Goal: Task Accomplishment & Management: Use online tool/utility

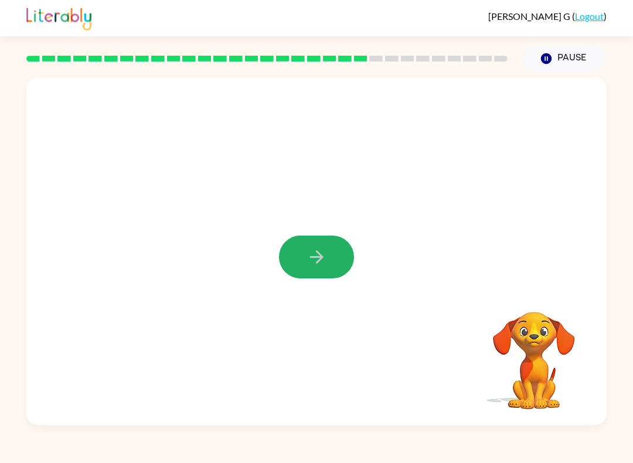
click at [346, 241] on button "button" at bounding box center [316, 257] width 75 height 43
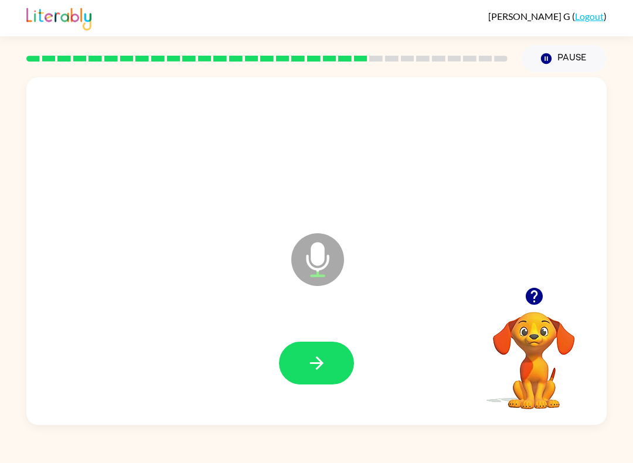
click at [327, 374] on button "button" at bounding box center [316, 363] width 75 height 43
click at [308, 369] on icon "button" at bounding box center [317, 363] width 21 height 21
click at [332, 345] on button "button" at bounding box center [316, 363] width 75 height 43
click at [323, 384] on button "button" at bounding box center [316, 363] width 75 height 43
click at [301, 348] on button "button" at bounding box center [316, 363] width 75 height 43
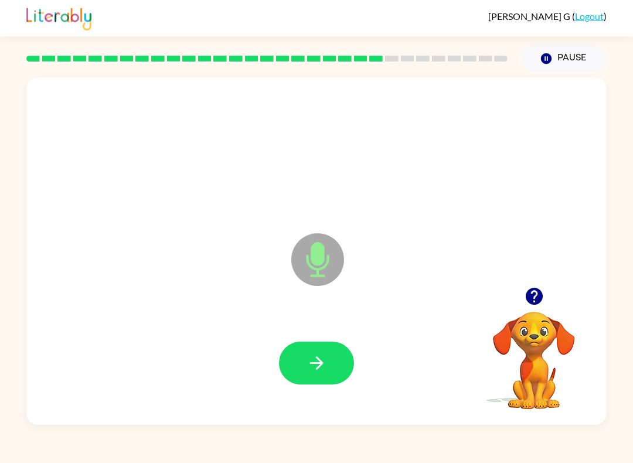
click at [334, 383] on button "button" at bounding box center [316, 363] width 75 height 43
click at [323, 382] on button "button" at bounding box center [316, 363] width 75 height 43
click at [310, 338] on div at bounding box center [316, 363] width 557 height 100
click at [308, 365] on icon "button" at bounding box center [317, 363] width 21 height 21
click at [334, 345] on button "button" at bounding box center [316, 363] width 75 height 43
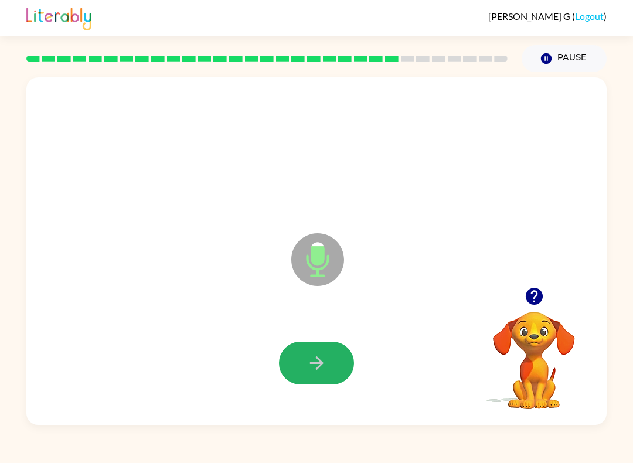
click at [284, 357] on button "button" at bounding box center [316, 363] width 75 height 43
click at [336, 349] on button "button" at bounding box center [316, 363] width 75 height 43
click at [269, 381] on div at bounding box center [316, 363] width 557 height 100
click at [328, 368] on button "button" at bounding box center [316, 363] width 75 height 43
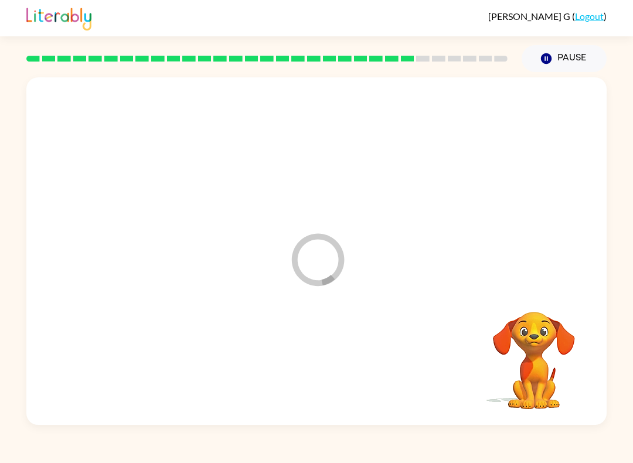
click at [334, 362] on div at bounding box center [316, 363] width 557 height 100
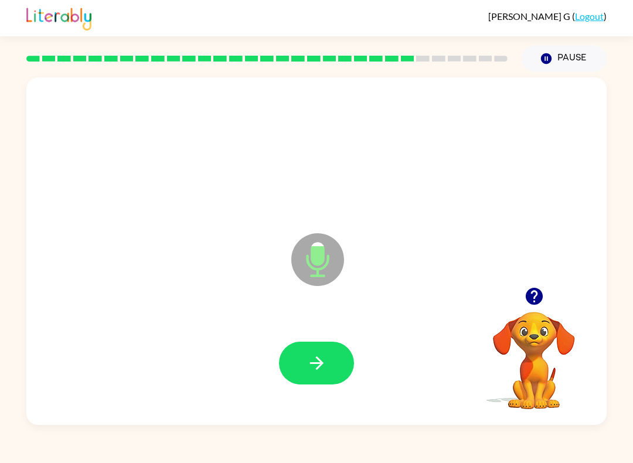
click at [319, 349] on button "button" at bounding box center [316, 363] width 75 height 43
click at [318, 384] on button "button" at bounding box center [316, 363] width 75 height 43
click at [317, 370] on icon "button" at bounding box center [315, 362] width 13 height 13
click at [579, 56] on button "Pause Pause" at bounding box center [564, 58] width 85 height 27
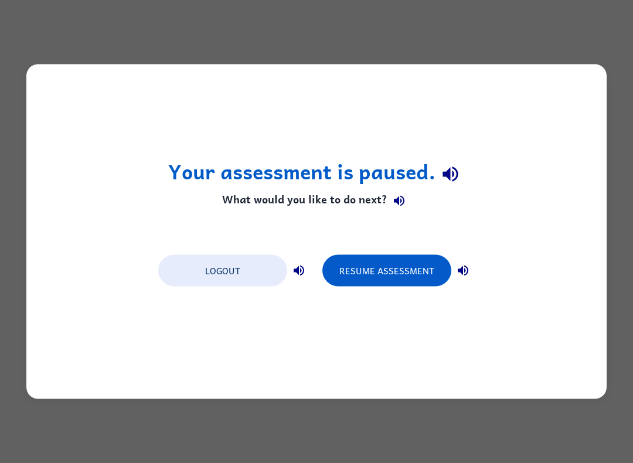
click at [398, 267] on button "Resume Assessment" at bounding box center [386, 271] width 129 height 32
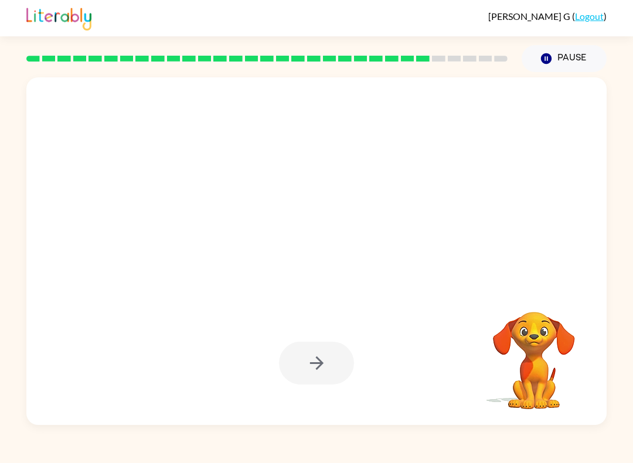
click at [323, 362] on div at bounding box center [316, 363] width 75 height 43
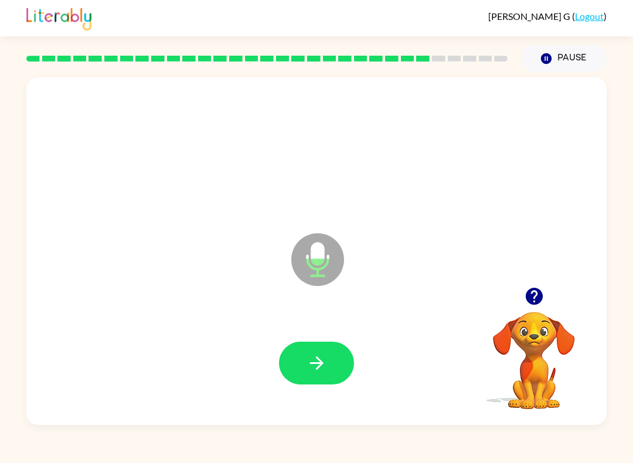
click at [299, 349] on button "button" at bounding box center [316, 363] width 75 height 43
click at [332, 372] on button "button" at bounding box center [316, 363] width 75 height 43
click at [319, 376] on button "button" at bounding box center [316, 363] width 75 height 43
click at [307, 367] on icon "button" at bounding box center [317, 363] width 21 height 21
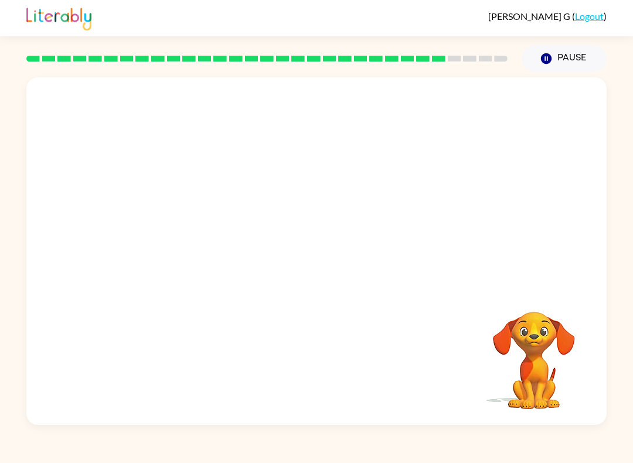
click at [522, 365] on video "Your browser must support playing .mp4 files to use Literably. Please try using…" at bounding box center [533, 352] width 117 height 117
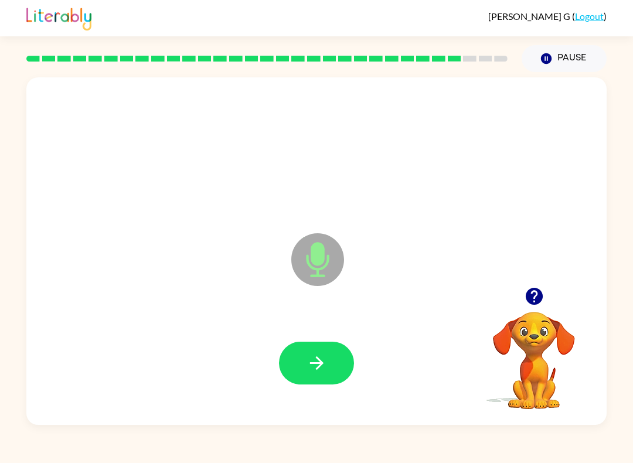
click at [9, 396] on div "Microphone The Microphone is here when it is your turn to talk Your browser mus…" at bounding box center [316, 248] width 633 height 353
click at [418, 200] on div at bounding box center [316, 151] width 557 height 100
click at [417, 200] on div at bounding box center [316, 151] width 557 height 100
click at [421, 208] on div "Microphone The Microphone is here when it is your turn to talk" at bounding box center [288, 230] width 500 height 46
click at [420, 207] on div "Microphone The Microphone is here when it is your turn to talk" at bounding box center [288, 230] width 500 height 46
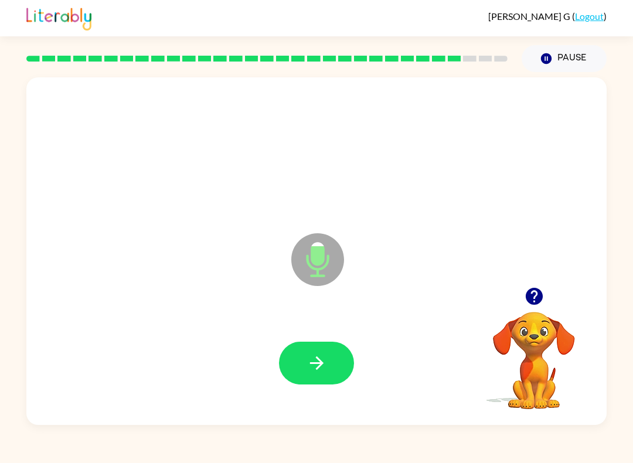
click at [316, 344] on button "button" at bounding box center [316, 363] width 75 height 43
click at [304, 367] on button "button" at bounding box center [316, 363] width 75 height 43
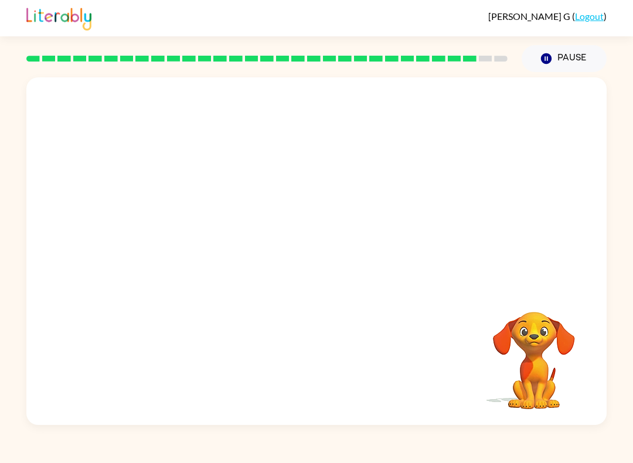
click at [402, 207] on div at bounding box center [316, 257] width 557 height 100
click at [355, 360] on div at bounding box center [316, 363] width 557 height 100
click at [568, 60] on button "Pause Pause" at bounding box center [564, 58] width 85 height 27
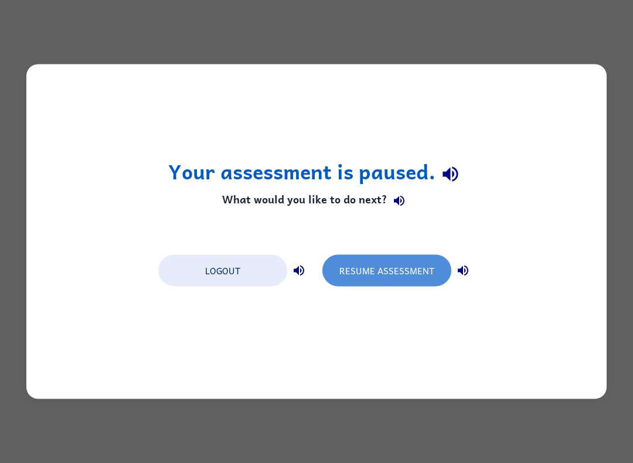
click at [408, 259] on button "Resume Assessment" at bounding box center [386, 271] width 129 height 32
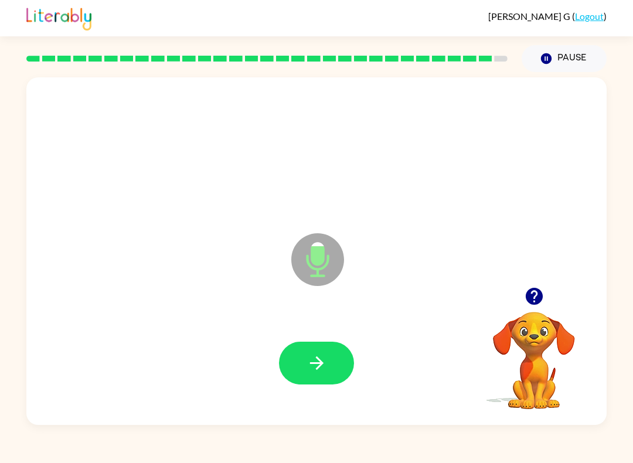
click at [337, 360] on button "button" at bounding box center [316, 363] width 75 height 43
click at [332, 348] on button "button" at bounding box center [316, 363] width 75 height 43
click at [318, 355] on icon "button" at bounding box center [317, 363] width 21 height 21
click at [327, 360] on button "button" at bounding box center [316, 363] width 75 height 43
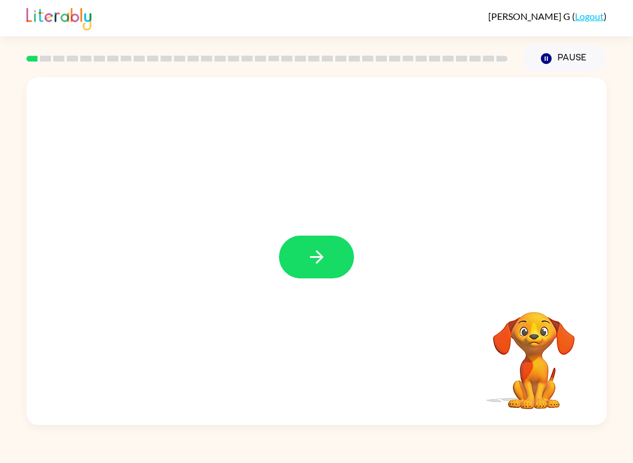
click at [39, 55] on div at bounding box center [266, 58] width 495 height 41
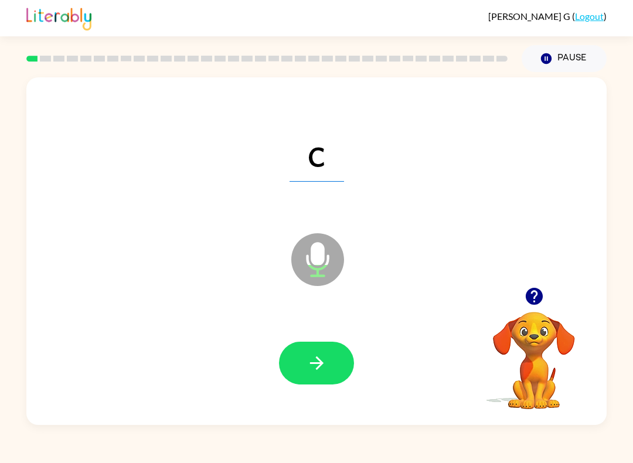
click at [337, 378] on button "button" at bounding box center [316, 363] width 75 height 43
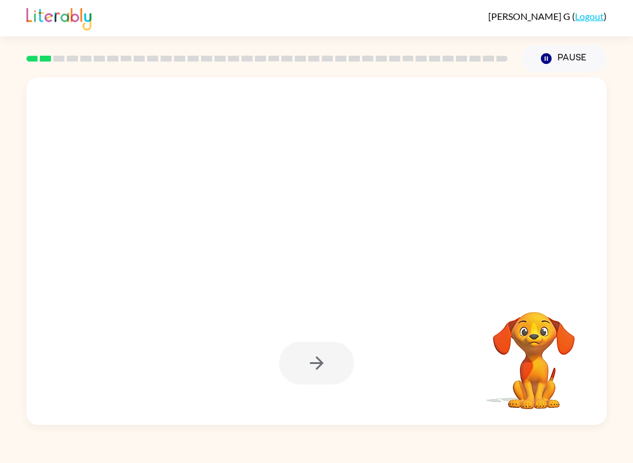
click at [310, 382] on div at bounding box center [316, 363] width 75 height 43
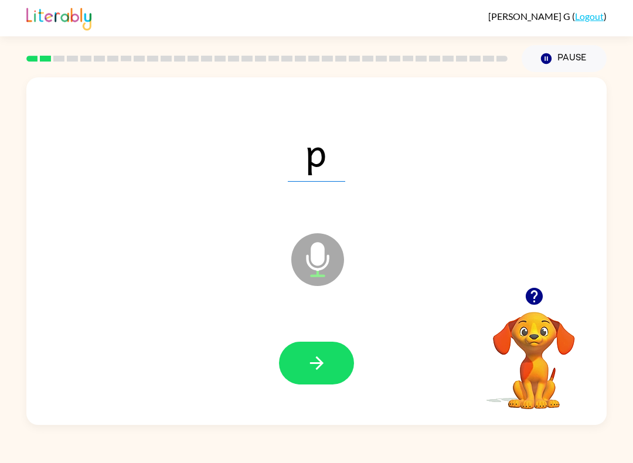
click at [318, 369] on icon "button" at bounding box center [315, 362] width 13 height 13
click at [315, 362] on icon "button" at bounding box center [317, 363] width 21 height 21
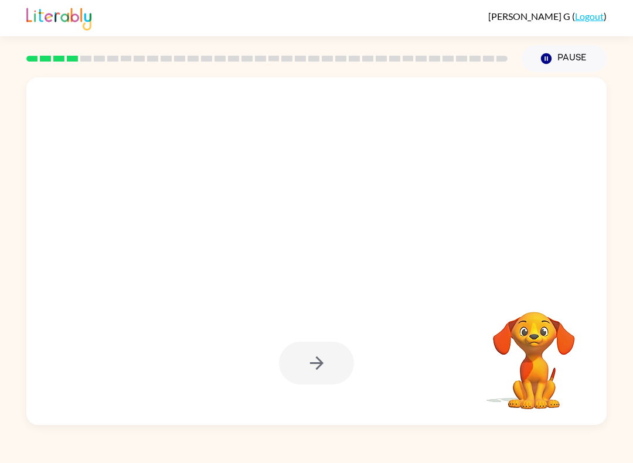
click at [317, 375] on div at bounding box center [316, 363] width 75 height 43
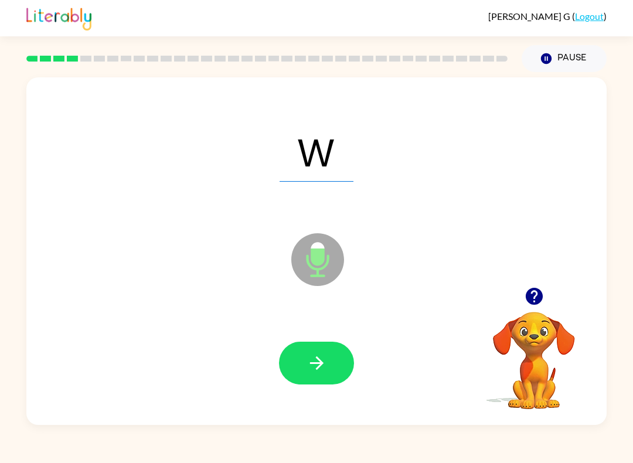
click at [339, 360] on button "button" at bounding box center [316, 363] width 75 height 43
click at [335, 352] on button "button" at bounding box center [316, 363] width 75 height 43
click at [314, 367] on icon "button" at bounding box center [317, 363] width 21 height 21
click at [340, 351] on button "button" at bounding box center [316, 363] width 75 height 43
click at [312, 376] on button "button" at bounding box center [316, 363] width 75 height 43
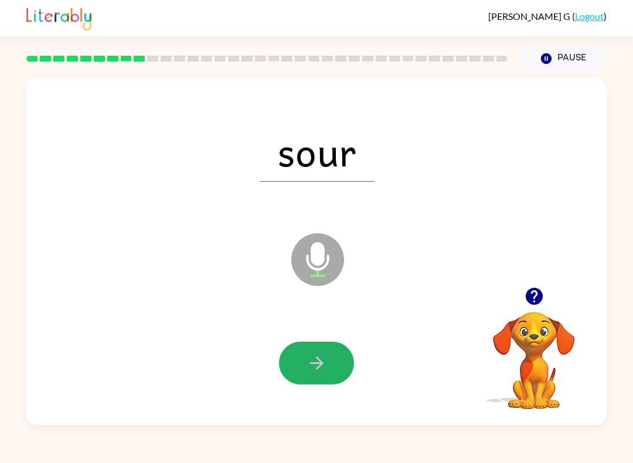
click at [330, 361] on button "button" at bounding box center [316, 363] width 75 height 43
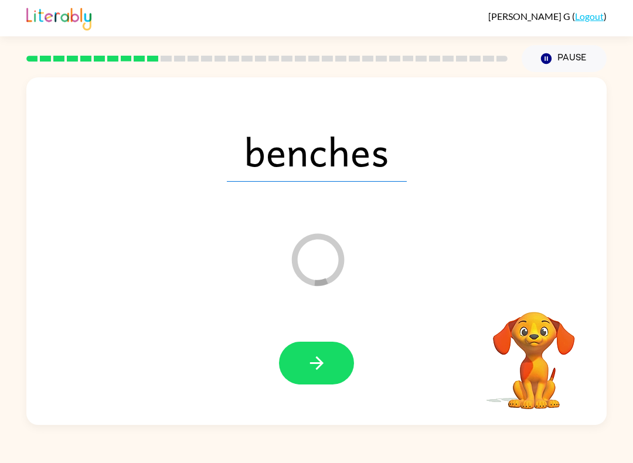
click at [320, 366] on icon "button" at bounding box center [315, 362] width 13 height 13
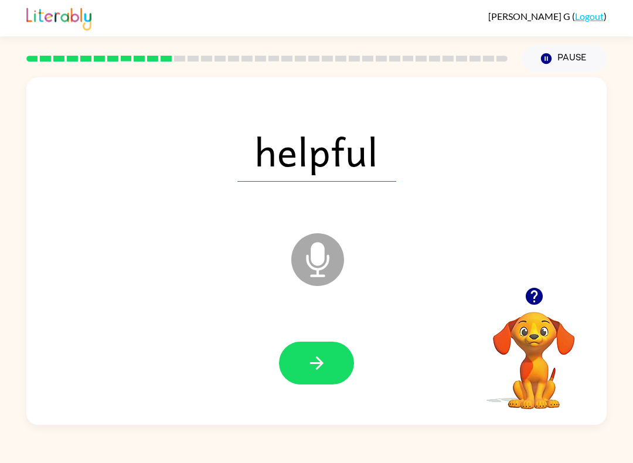
click at [358, 383] on div at bounding box center [316, 363] width 557 height 100
click at [326, 362] on icon "button" at bounding box center [317, 363] width 21 height 21
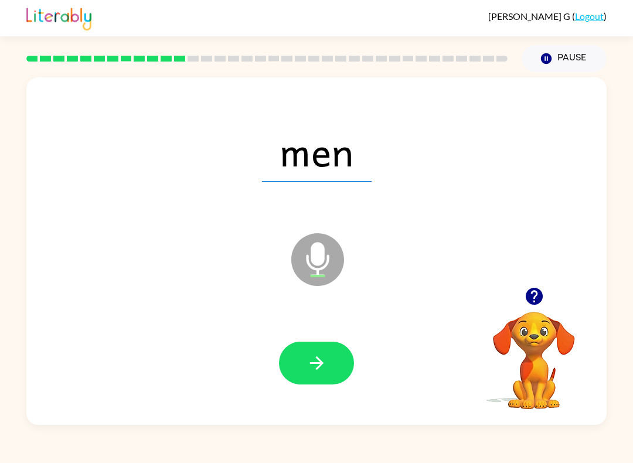
click at [342, 338] on div at bounding box center [316, 363] width 557 height 100
click at [342, 332] on div at bounding box center [316, 363] width 557 height 100
click at [322, 373] on icon "button" at bounding box center [317, 363] width 21 height 21
click at [322, 353] on icon "button" at bounding box center [317, 363] width 21 height 21
click at [323, 370] on icon "button" at bounding box center [317, 363] width 21 height 21
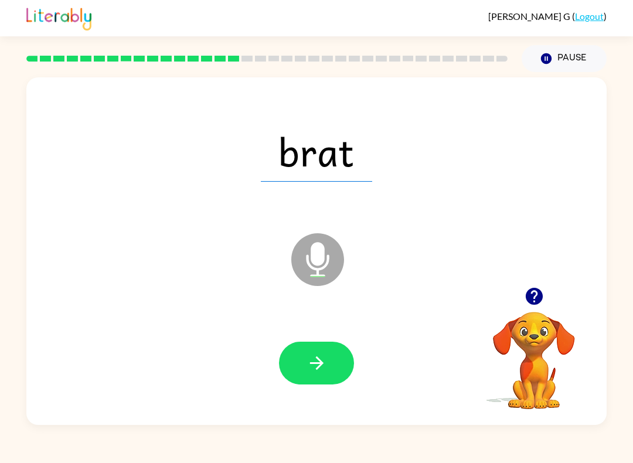
click at [321, 343] on button "button" at bounding box center [316, 363] width 75 height 43
click at [318, 381] on button "button" at bounding box center [316, 363] width 75 height 43
click at [316, 367] on icon "button" at bounding box center [317, 363] width 21 height 21
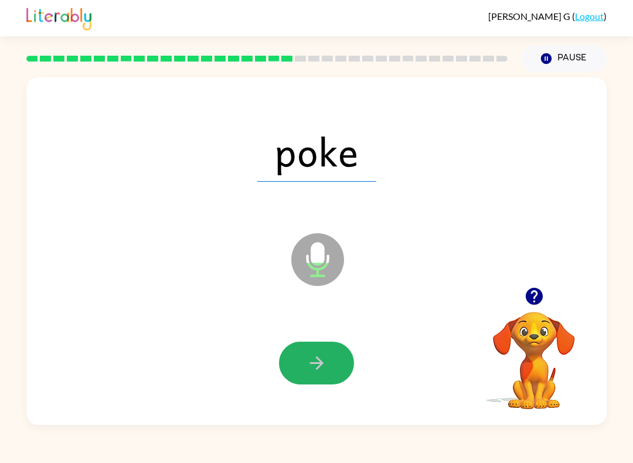
click at [299, 376] on button "button" at bounding box center [316, 363] width 75 height 43
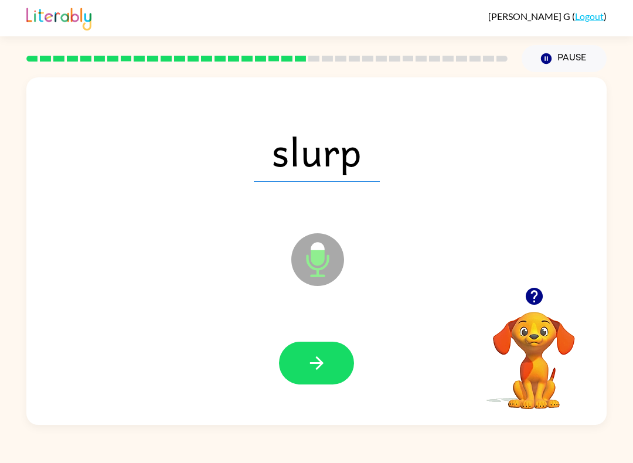
click at [326, 356] on icon "button" at bounding box center [317, 363] width 21 height 21
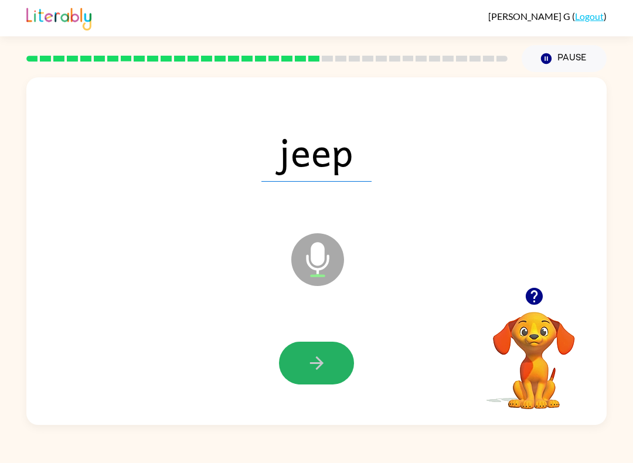
click at [318, 380] on button "button" at bounding box center [316, 363] width 75 height 43
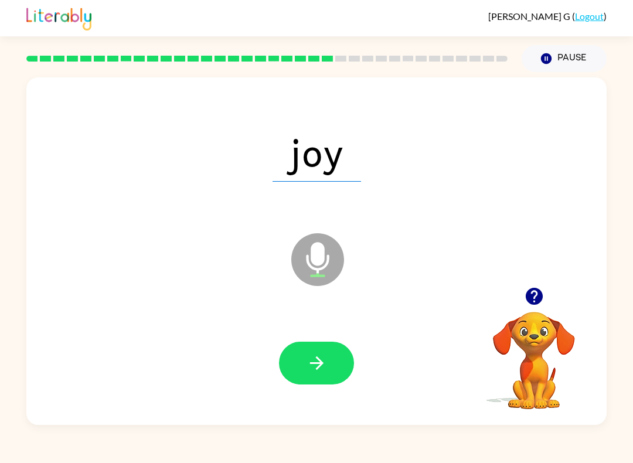
click at [315, 376] on button "button" at bounding box center [316, 363] width 75 height 43
click at [322, 353] on button "button" at bounding box center [316, 363] width 75 height 43
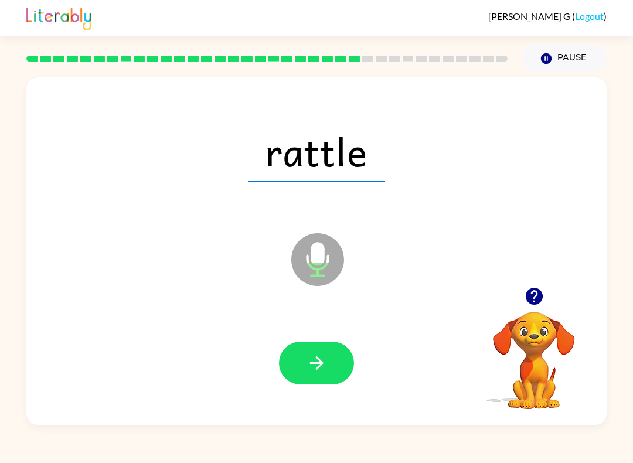
click at [321, 348] on button "button" at bounding box center [316, 363] width 75 height 43
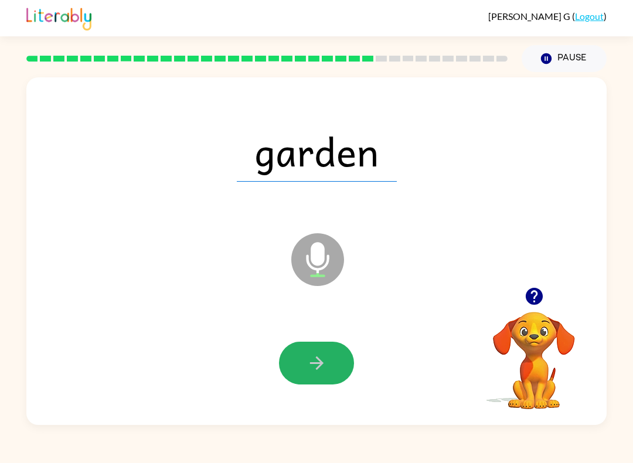
click at [345, 374] on button "button" at bounding box center [316, 363] width 75 height 43
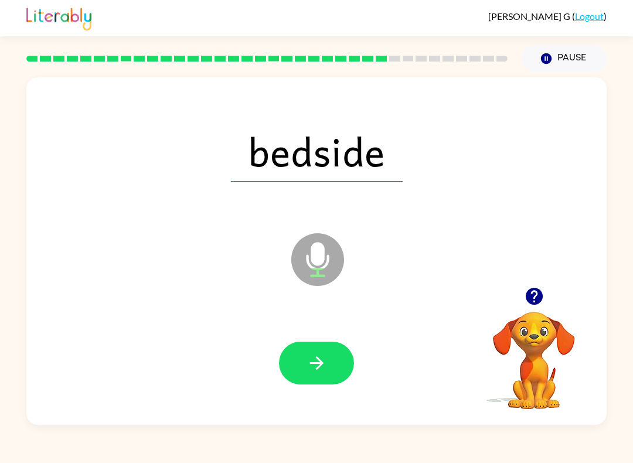
click at [331, 365] on button "button" at bounding box center [316, 363] width 75 height 43
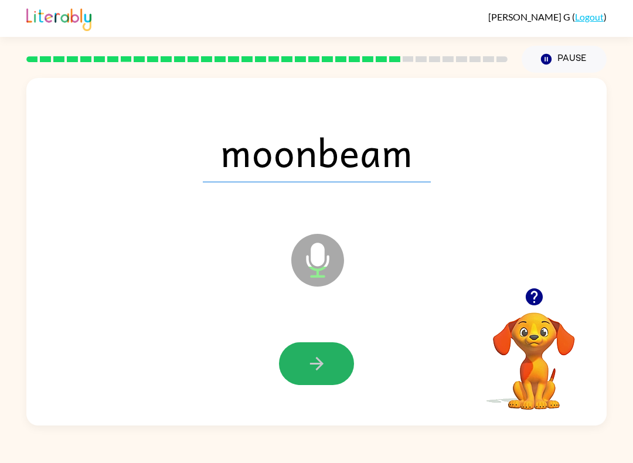
click at [304, 364] on button "button" at bounding box center [316, 363] width 75 height 43
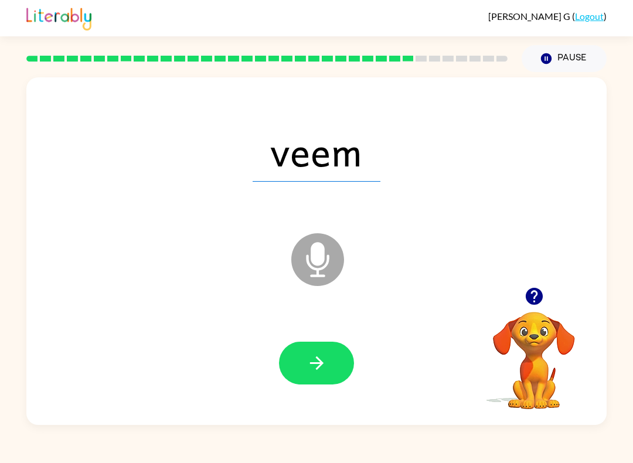
click at [309, 364] on icon "button" at bounding box center [317, 363] width 21 height 21
click at [309, 364] on div at bounding box center [316, 363] width 75 height 43
click at [344, 357] on button "button" at bounding box center [316, 363] width 75 height 43
click at [326, 357] on icon "button" at bounding box center [317, 363] width 21 height 21
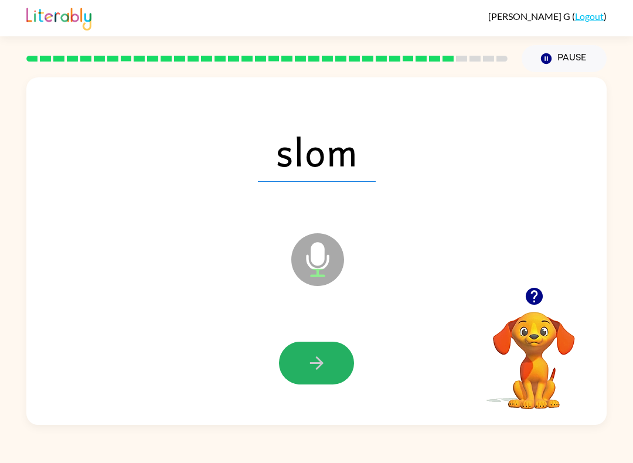
click at [312, 358] on icon "button" at bounding box center [317, 363] width 21 height 21
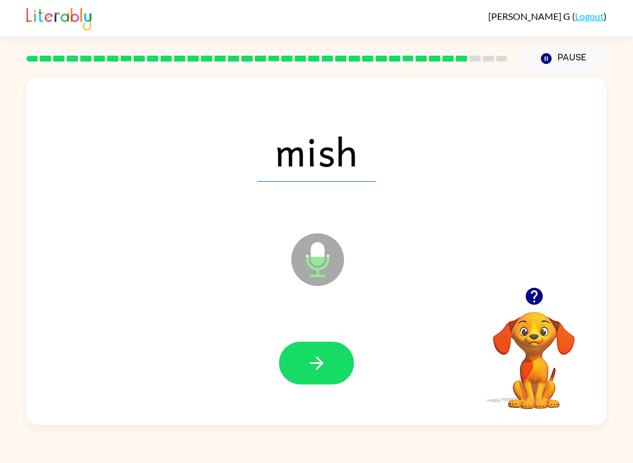
click at [296, 359] on button "button" at bounding box center [316, 363] width 75 height 43
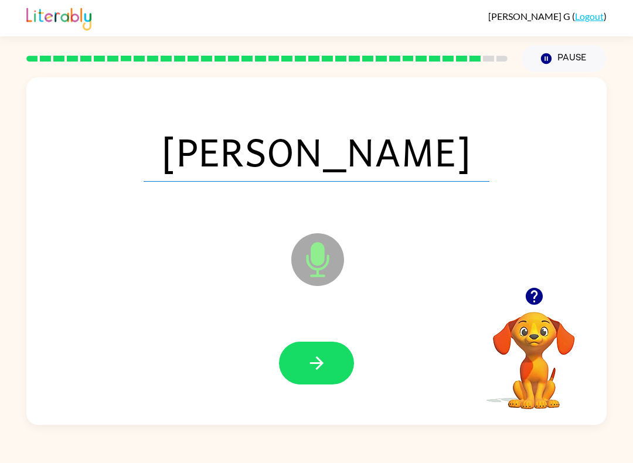
click at [310, 357] on icon "button" at bounding box center [317, 363] width 21 height 21
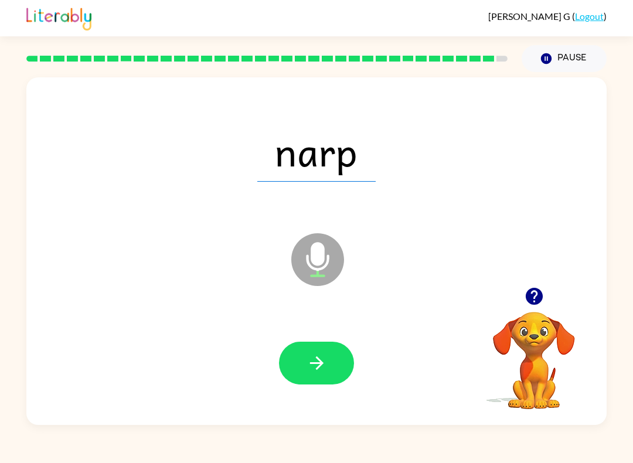
click at [336, 339] on div at bounding box center [316, 363] width 557 height 100
click at [325, 352] on button "button" at bounding box center [316, 363] width 75 height 43
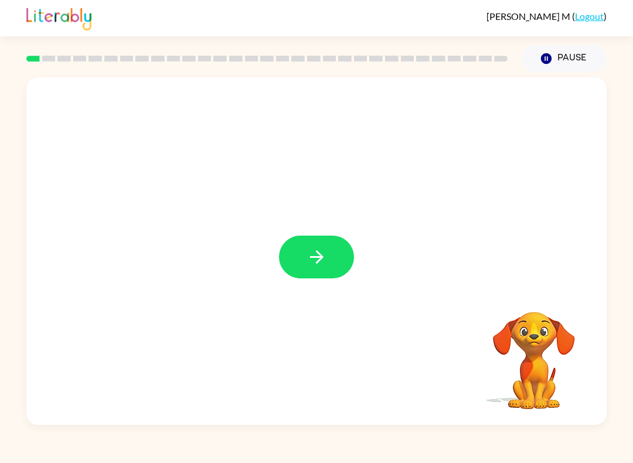
click at [299, 233] on div at bounding box center [316, 251] width 580 height 348
click at [319, 263] on icon "button" at bounding box center [317, 257] width 21 height 21
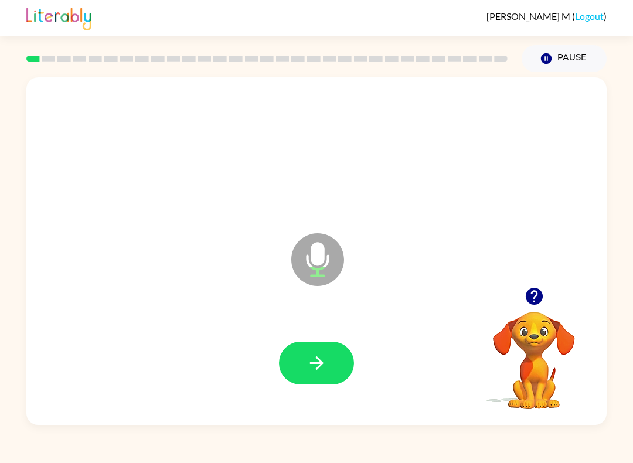
click at [327, 355] on button "button" at bounding box center [316, 363] width 75 height 43
click at [319, 356] on icon "button" at bounding box center [317, 363] width 21 height 21
click at [331, 359] on button "button" at bounding box center [316, 363] width 75 height 43
click at [329, 348] on button "button" at bounding box center [316, 363] width 75 height 43
click at [307, 360] on icon "button" at bounding box center [317, 363] width 21 height 21
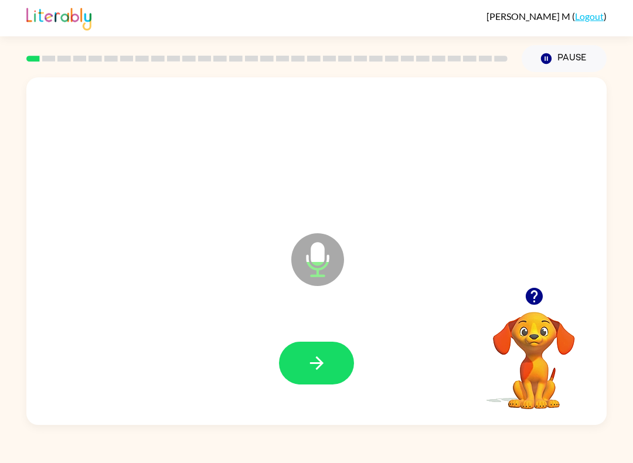
click at [311, 363] on icon "button" at bounding box center [315, 362] width 13 height 13
click at [320, 365] on icon "button" at bounding box center [315, 362] width 13 height 13
click at [312, 372] on icon "button" at bounding box center [317, 363] width 21 height 21
click at [311, 359] on icon "button" at bounding box center [317, 363] width 21 height 21
click at [305, 372] on button "button" at bounding box center [316, 363] width 75 height 43
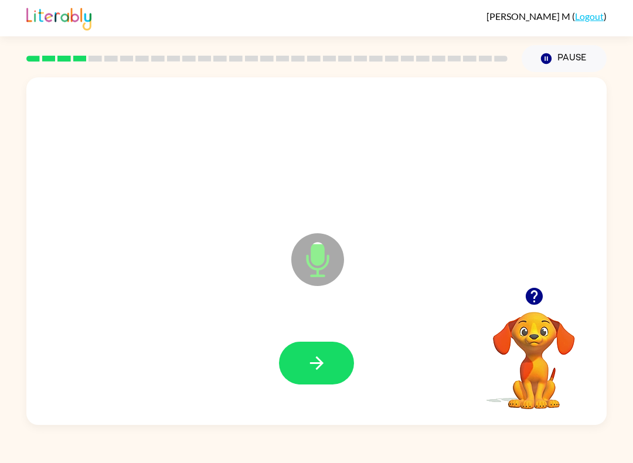
click at [338, 382] on button "button" at bounding box center [316, 363] width 75 height 43
click at [322, 352] on button "button" at bounding box center [316, 363] width 75 height 43
click at [303, 360] on button "button" at bounding box center [316, 363] width 75 height 43
click at [322, 365] on icon "button" at bounding box center [315, 362] width 13 height 13
click at [329, 356] on button "button" at bounding box center [316, 363] width 75 height 43
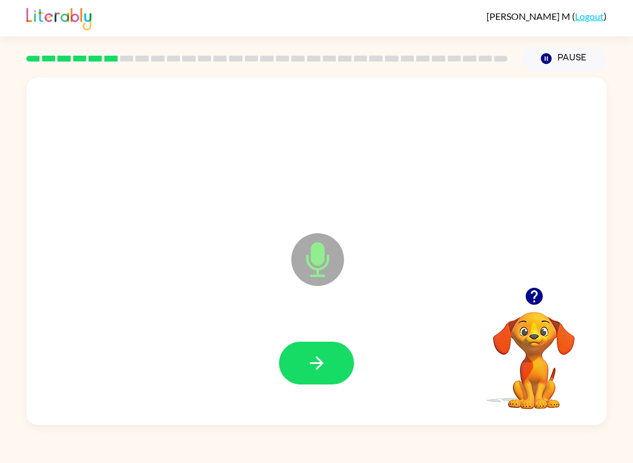
click at [319, 372] on icon "button" at bounding box center [317, 363] width 21 height 21
click at [339, 343] on button "button" at bounding box center [316, 363] width 75 height 43
click at [315, 363] on icon "button" at bounding box center [315, 362] width 13 height 13
click at [311, 354] on icon "button" at bounding box center [317, 363] width 21 height 21
click at [312, 347] on button "button" at bounding box center [316, 363] width 75 height 43
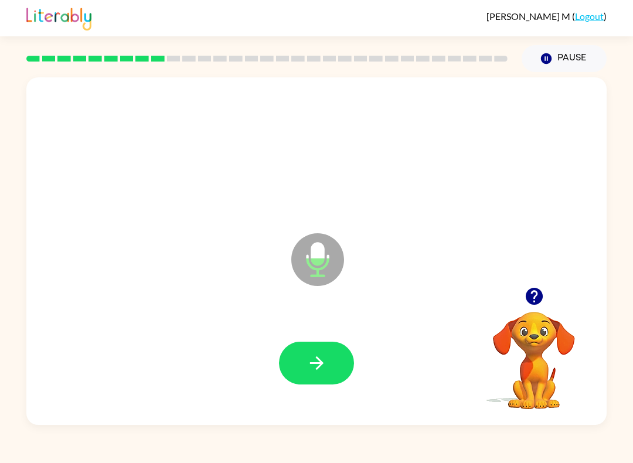
click at [312, 359] on icon "button" at bounding box center [317, 363] width 21 height 21
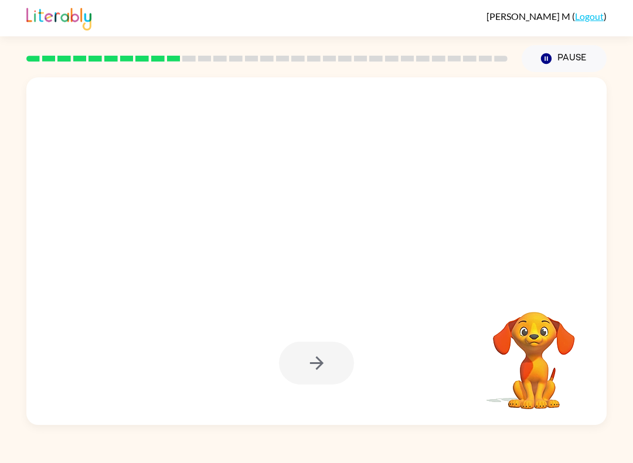
click at [231, 386] on div at bounding box center [316, 363] width 557 height 100
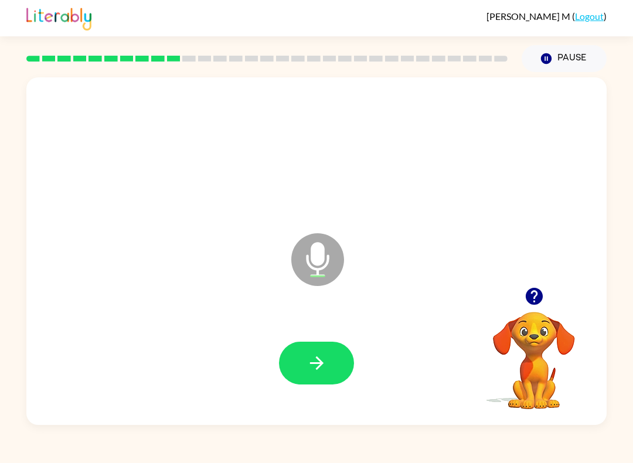
click at [338, 353] on button "button" at bounding box center [316, 363] width 75 height 43
click at [318, 363] on icon "button" at bounding box center [317, 363] width 21 height 21
click at [308, 352] on button "button" at bounding box center [316, 363] width 75 height 43
click at [317, 372] on icon "button" at bounding box center [317, 363] width 21 height 21
click at [303, 360] on button "button" at bounding box center [316, 363] width 75 height 43
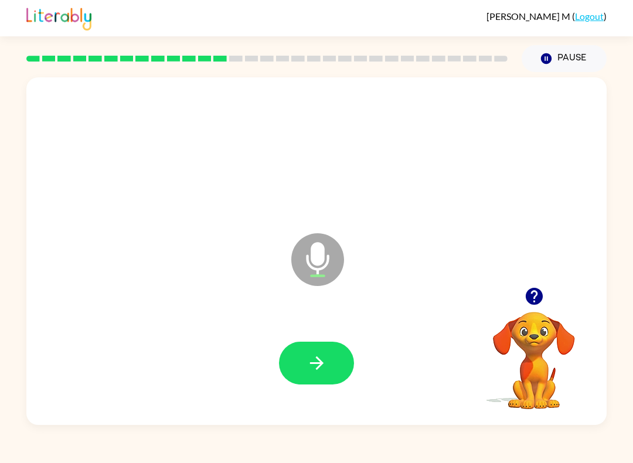
click at [313, 335] on div at bounding box center [316, 363] width 557 height 100
click at [332, 353] on button "button" at bounding box center [316, 363] width 75 height 43
click at [309, 366] on icon "button" at bounding box center [317, 363] width 21 height 21
click at [313, 343] on button "button" at bounding box center [316, 363] width 75 height 43
click at [330, 365] on button "button" at bounding box center [316, 363] width 75 height 43
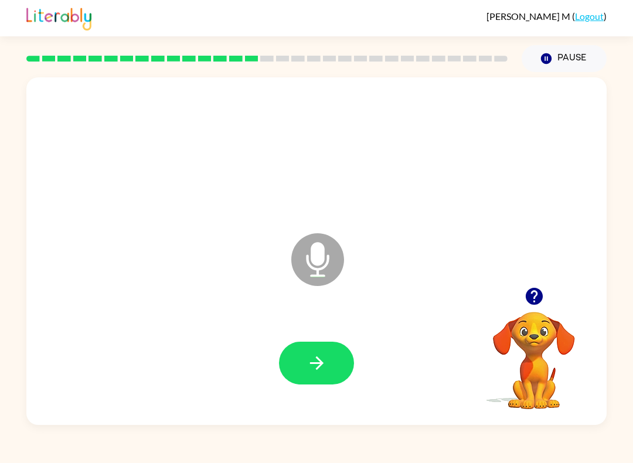
click at [326, 360] on icon "button" at bounding box center [317, 363] width 21 height 21
click at [307, 335] on div at bounding box center [316, 363] width 557 height 100
click at [309, 369] on icon "button" at bounding box center [317, 363] width 21 height 21
click at [332, 363] on button "button" at bounding box center [316, 363] width 75 height 43
click at [325, 357] on icon "button" at bounding box center [317, 363] width 21 height 21
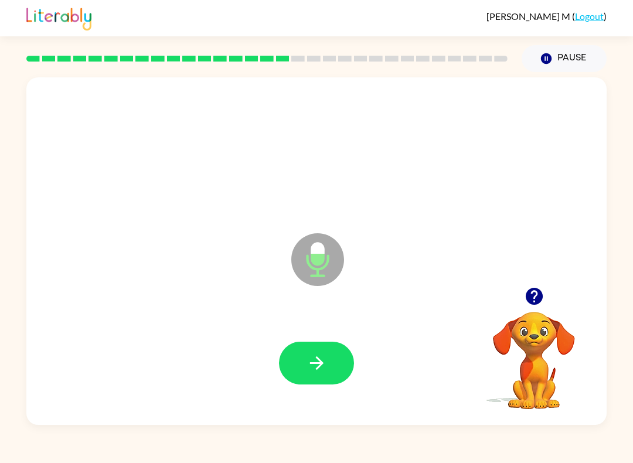
click at [327, 359] on button "button" at bounding box center [316, 363] width 75 height 43
click at [332, 336] on div at bounding box center [316, 363] width 557 height 100
click at [325, 375] on button "button" at bounding box center [316, 363] width 75 height 43
click at [320, 369] on icon "button" at bounding box center [317, 363] width 21 height 21
click at [305, 370] on button "button" at bounding box center [316, 363] width 75 height 43
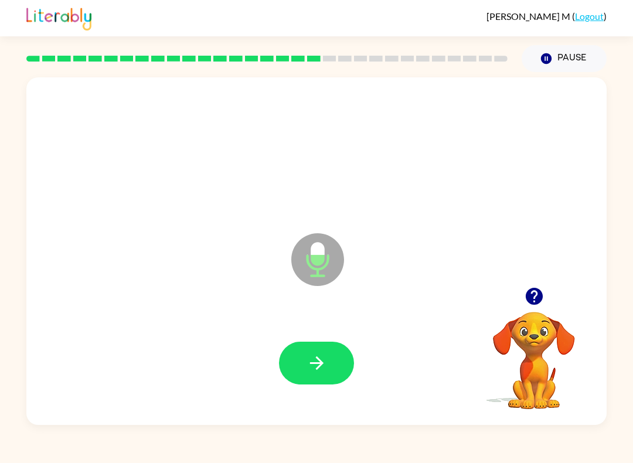
click at [315, 366] on icon "button" at bounding box center [317, 363] width 21 height 21
click at [322, 353] on icon "button" at bounding box center [317, 363] width 21 height 21
click at [328, 367] on button "button" at bounding box center [316, 363] width 75 height 43
click at [305, 350] on button "button" at bounding box center [316, 363] width 75 height 43
click at [314, 355] on icon "button" at bounding box center [317, 363] width 21 height 21
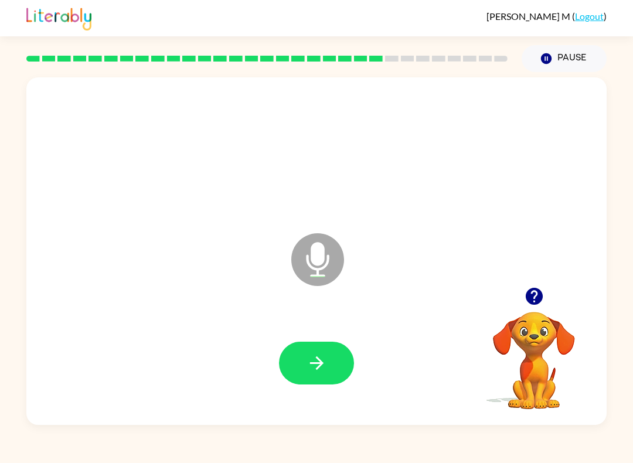
click at [312, 343] on button "button" at bounding box center [316, 363] width 75 height 43
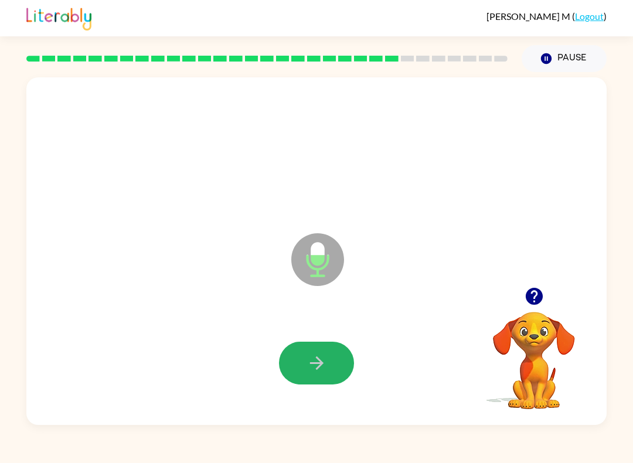
click at [302, 359] on button "button" at bounding box center [316, 363] width 75 height 43
click at [341, 342] on div at bounding box center [316, 363] width 75 height 43
click at [316, 328] on div at bounding box center [316, 363] width 557 height 100
click at [326, 350] on button "button" at bounding box center [316, 363] width 75 height 43
click at [339, 355] on button "button" at bounding box center [316, 363] width 75 height 43
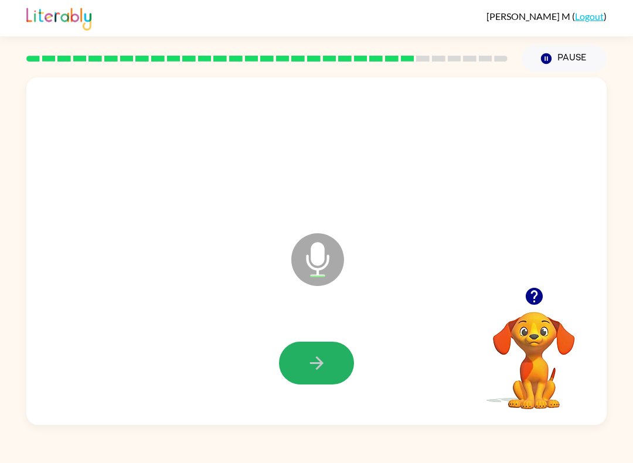
click at [326, 370] on icon "button" at bounding box center [317, 363] width 21 height 21
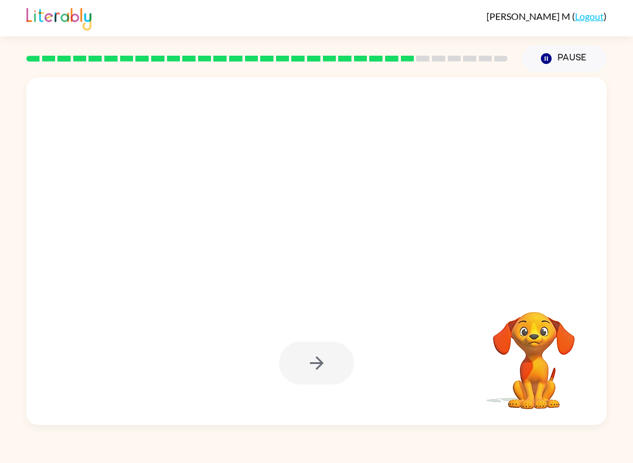
click at [338, 353] on div at bounding box center [316, 363] width 75 height 43
click at [310, 366] on div at bounding box center [316, 363] width 75 height 43
click at [316, 365] on div at bounding box center [316, 363] width 75 height 43
click at [315, 365] on div at bounding box center [316, 363] width 75 height 43
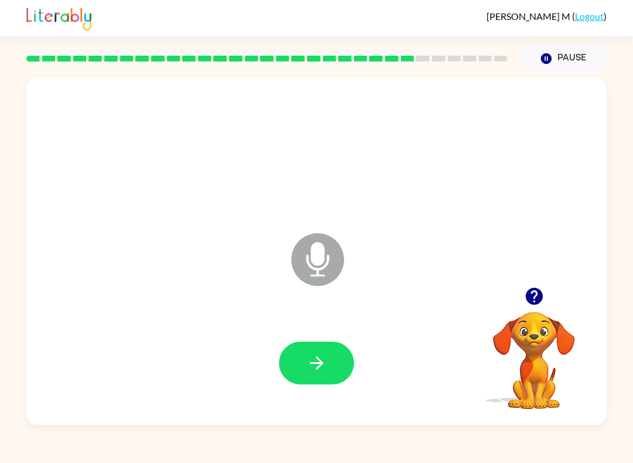
click at [303, 364] on button "button" at bounding box center [316, 363] width 75 height 43
click at [326, 371] on icon "button" at bounding box center [317, 363] width 21 height 21
click at [329, 372] on button "button" at bounding box center [316, 363] width 75 height 43
click at [331, 353] on button "button" at bounding box center [316, 363] width 75 height 43
click at [334, 370] on button "button" at bounding box center [316, 363] width 75 height 43
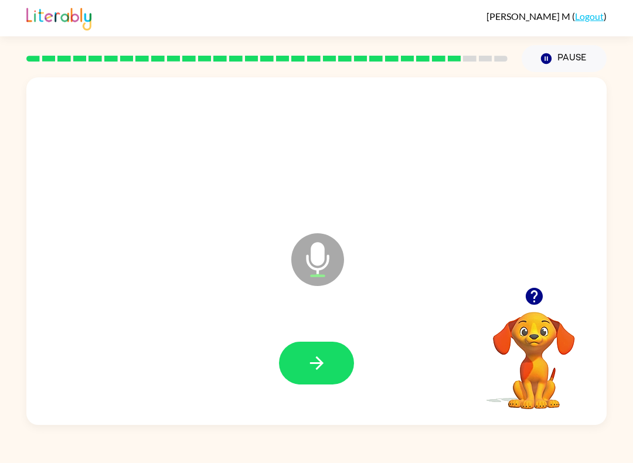
click at [333, 362] on button "button" at bounding box center [316, 363] width 75 height 43
click at [330, 370] on button "button" at bounding box center [316, 363] width 75 height 43
click at [331, 362] on button "button" at bounding box center [316, 363] width 75 height 43
click at [322, 362] on icon "button" at bounding box center [315, 362] width 13 height 13
click at [329, 367] on button "button" at bounding box center [316, 363] width 75 height 43
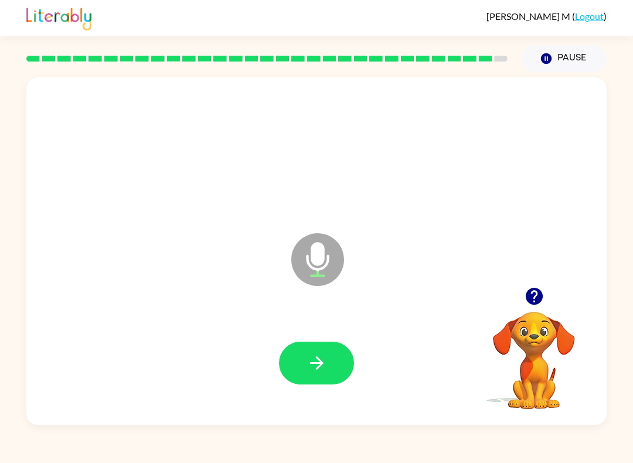
click at [329, 370] on button "button" at bounding box center [316, 363] width 75 height 43
click at [156, 323] on div at bounding box center [316, 363] width 557 height 100
click at [332, 367] on button "button" at bounding box center [316, 363] width 75 height 43
